Goal: Register for event/course

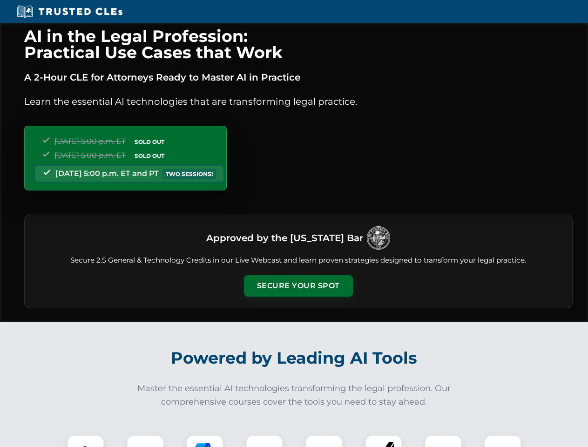
click at [298, 286] on button "Secure Your Spot" at bounding box center [298, 285] width 109 height 21
click at [86, 441] on img at bounding box center [85, 453] width 27 height 27
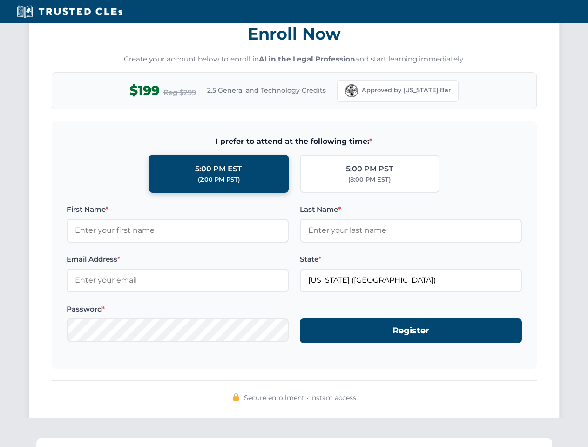
scroll to position [914, 0]
